Goal: Find specific page/section: Find specific page/section

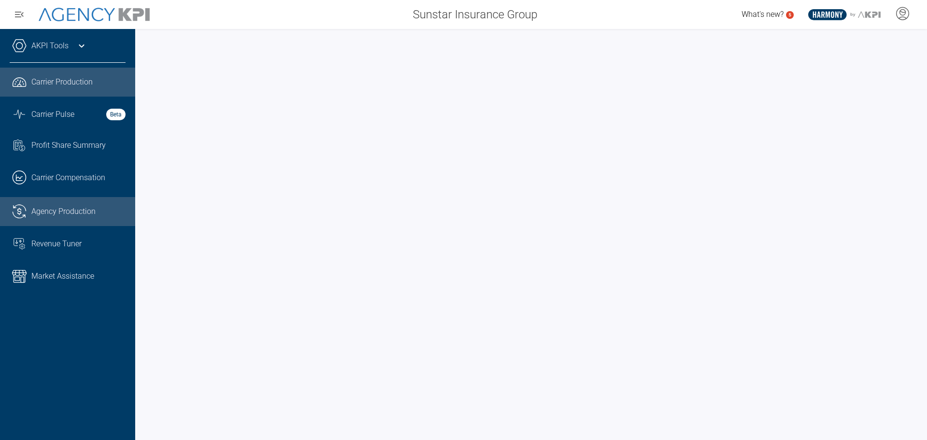
click at [92, 213] on span "Agency Production" at bounding box center [63, 212] width 64 height 12
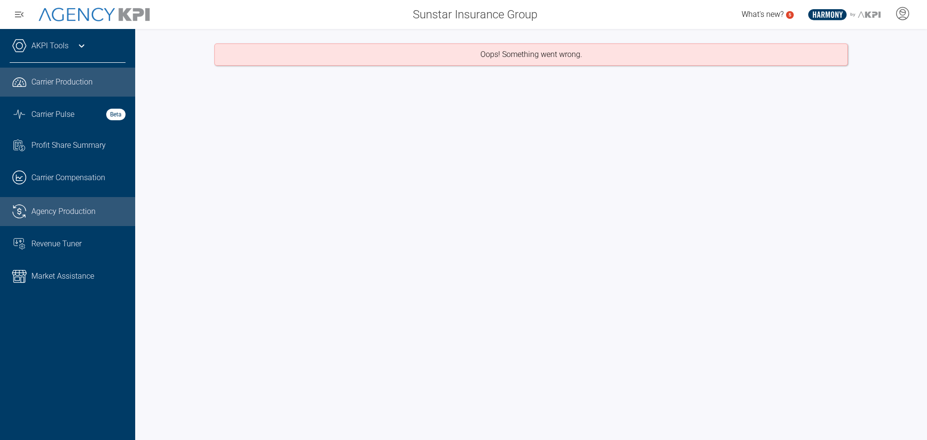
click at [78, 87] on span "Carrier Production" at bounding box center [61, 82] width 61 height 12
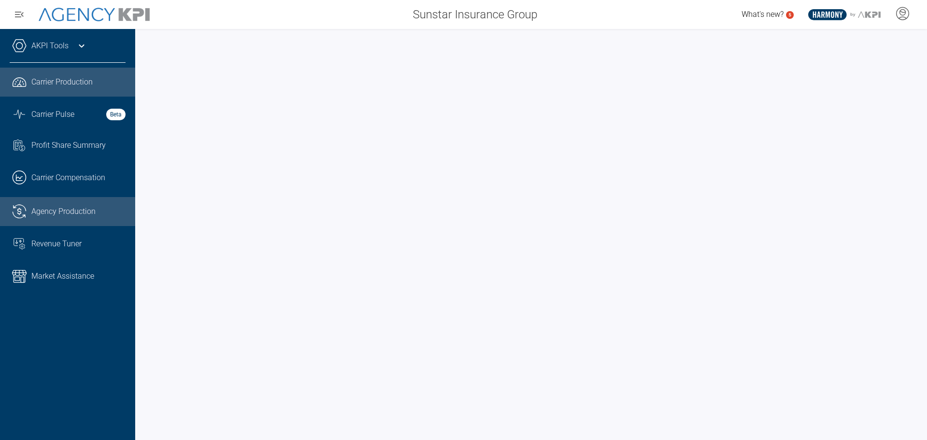
click at [74, 205] on link ".cls-1{fill:none;stroke:#221f20;stroke-linecap:round;stroke-linejoin:round;stro…" at bounding box center [67, 211] width 135 height 29
click at [84, 73] on link ".cls-1{fill:none;stroke:#221f20;stroke-linecap:round;stroke-linejoin:round;stro…" at bounding box center [67, 82] width 135 height 29
